Goal: Register for event/course

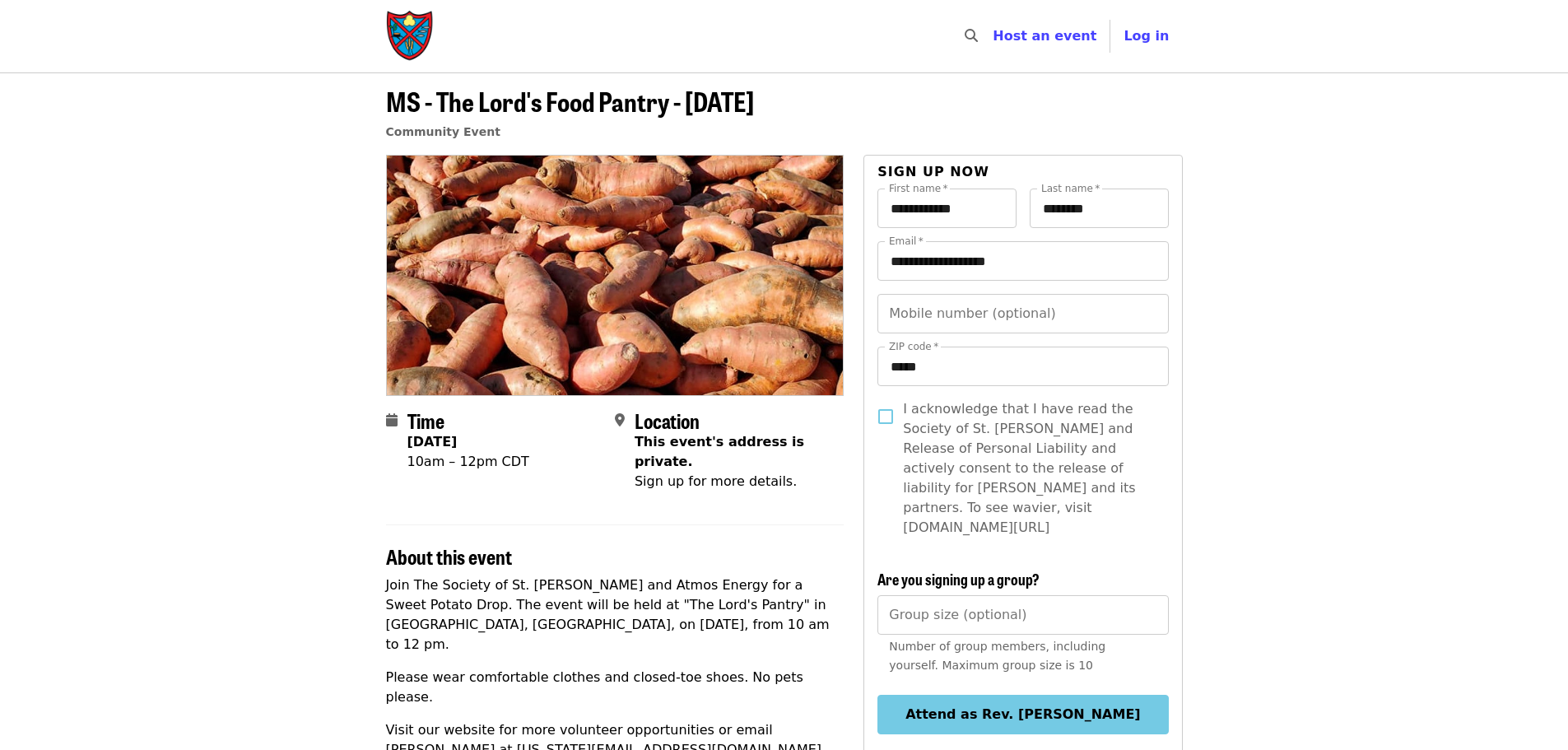
click at [1020, 511] on span "I acknowledge that I have read the Society of St. [PERSON_NAME] and Release of …" at bounding box center [1029, 468] width 252 height 138
click at [1020, 506] on span "I acknowledge that I have read the Society of St. [PERSON_NAME] and Release of …" at bounding box center [1029, 468] width 252 height 138
click at [1204, 530] on article "**********" at bounding box center [784, 680] width 1568 height 1217
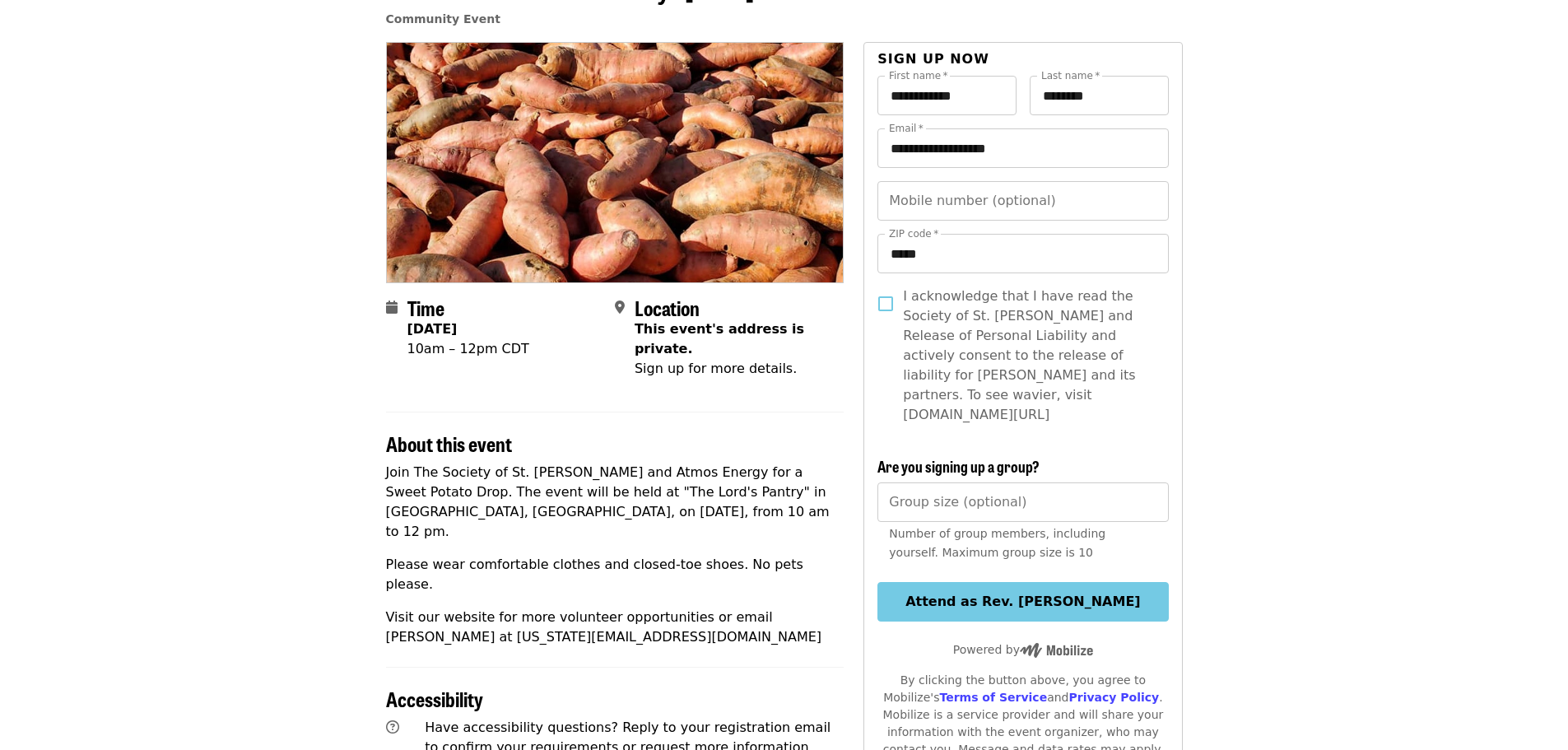
scroll to position [84, 0]
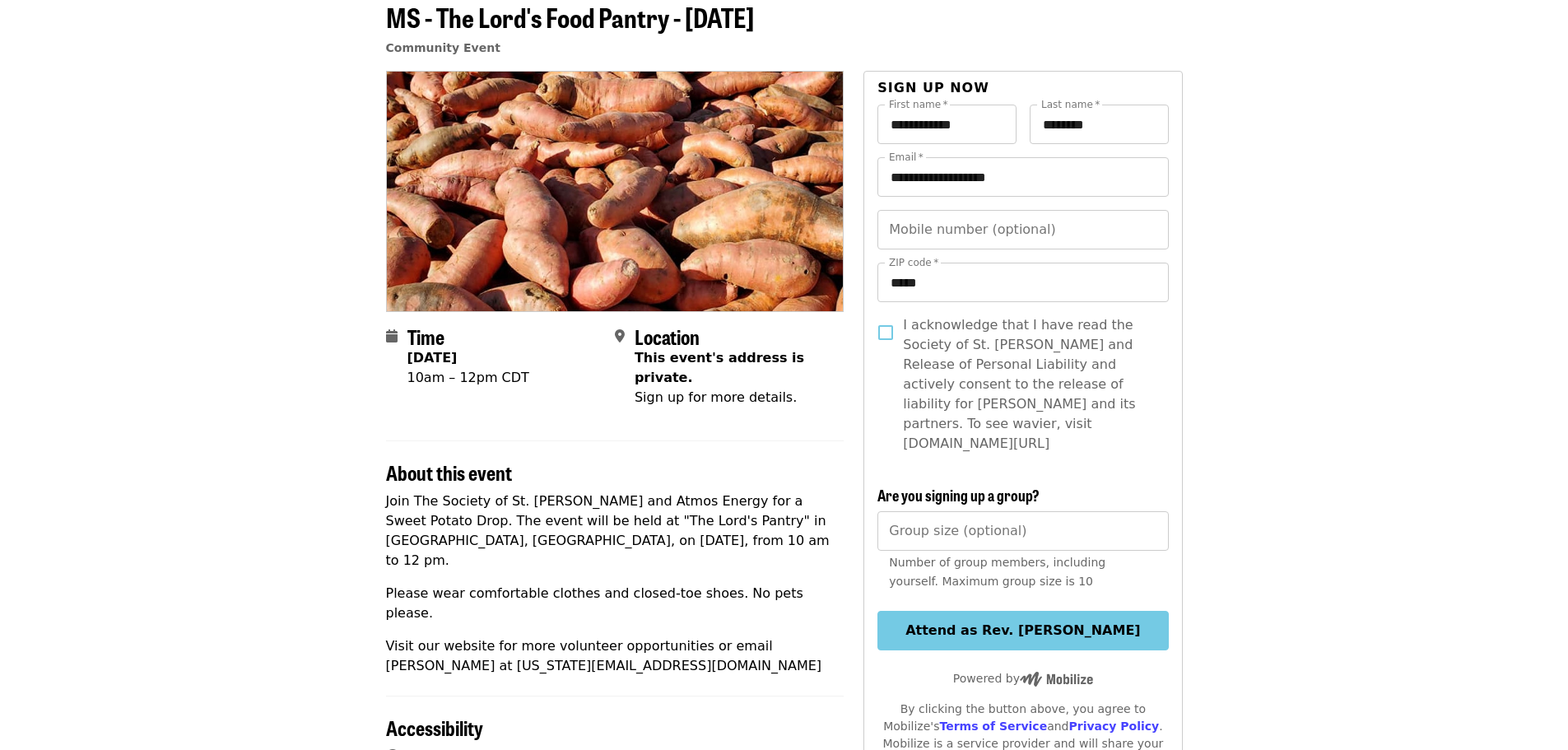
click at [1014, 425] on span "I acknowledge that I have read the Society of St. [PERSON_NAME] and Release of …" at bounding box center [1029, 384] width 252 height 138
drag, startPoint x: 904, startPoint y: 428, endPoint x: 955, endPoint y: 428, distance: 51.0
click at [951, 428] on span "I acknowledge that I have read the Society of St. [PERSON_NAME] and Release of …" at bounding box center [1029, 384] width 252 height 138
drag, startPoint x: 977, startPoint y: 432, endPoint x: 1020, endPoint y: 435, distance: 43.1
click at [1020, 435] on div "I acknowledge that I have read the Society of St. [PERSON_NAME] and Release of …" at bounding box center [1022, 391] width 290 height 151
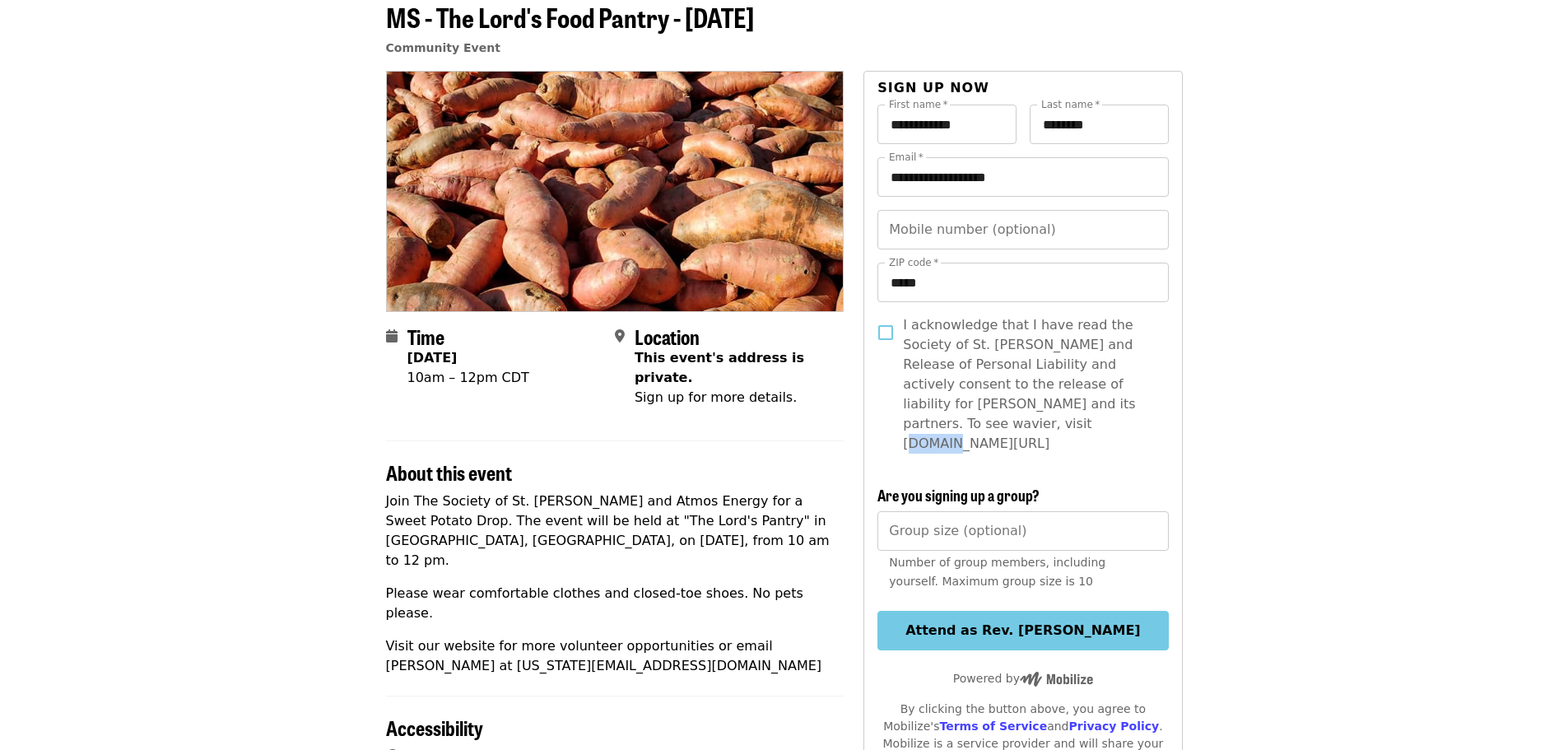
click at [1024, 441] on div "I acknowledge that I have read the Society of St. [PERSON_NAME] and Release of …" at bounding box center [1022, 391] width 290 height 151
drag, startPoint x: 1031, startPoint y: 427, endPoint x: 904, endPoint y: 425, distance: 127.0
click at [904, 425] on span "I acknowledge that I have read the Society of St. [PERSON_NAME] and Release of …" at bounding box center [1029, 384] width 252 height 138
copy span "[DOMAIN_NAME][URL]"
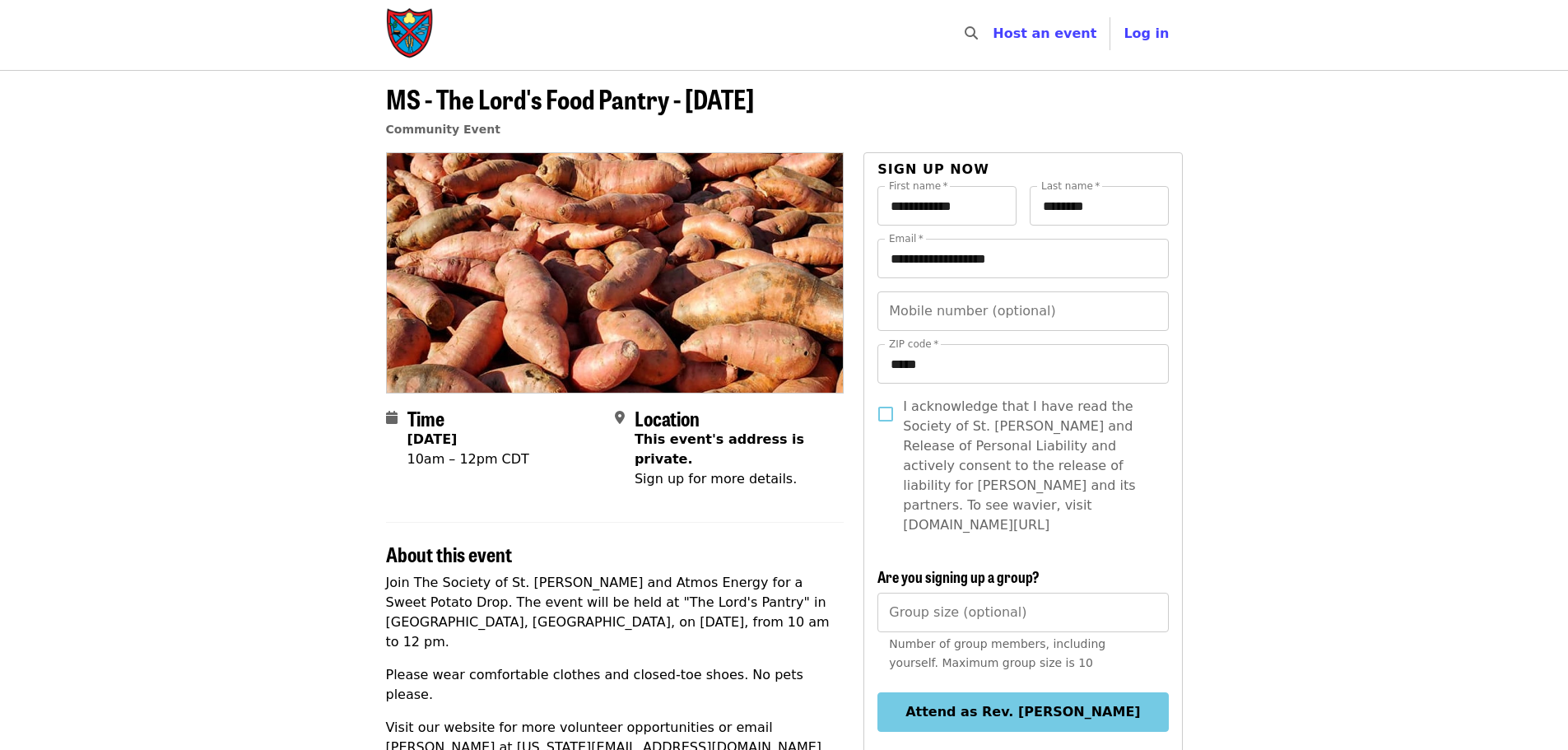
scroll to position [0, 0]
